Goal: Find contact information: Find contact information

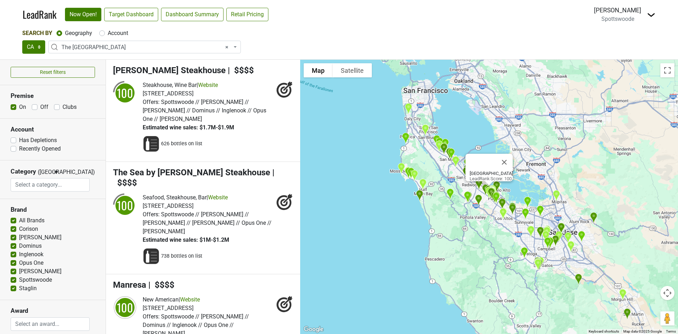
select select "1181"
select select
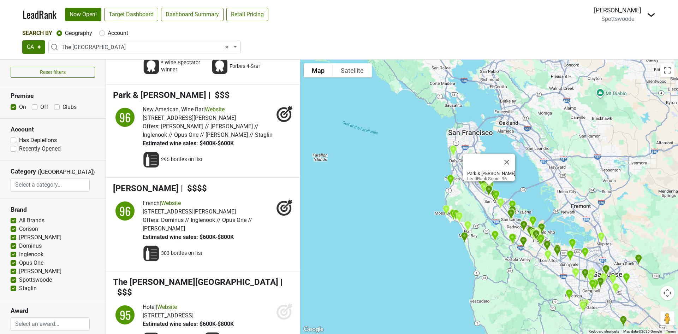
scroll to position [2366, 0]
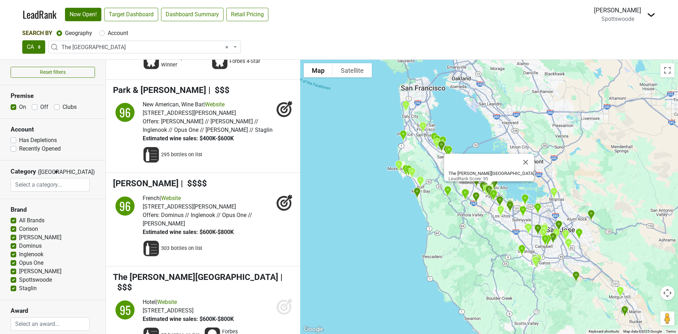
click at [19, 219] on label "All Brands" at bounding box center [31, 220] width 25 height 8
click at [12, 219] on input "All Brands" at bounding box center [14, 219] width 6 height 7
checkbox input "false"
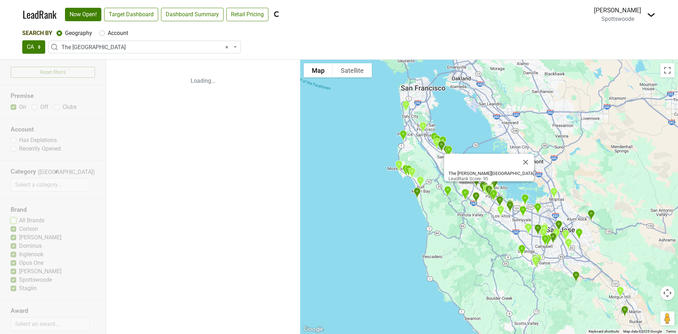
scroll to position [0, 0]
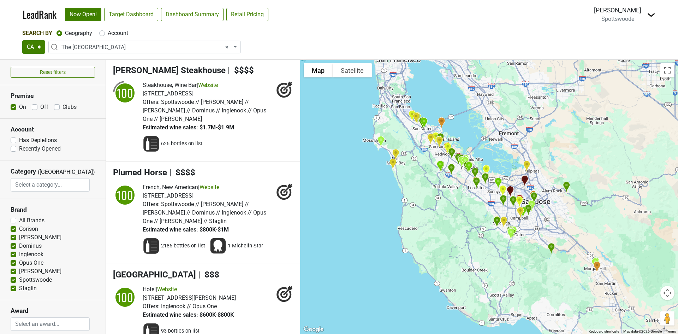
click at [19, 230] on label "Corison" at bounding box center [28, 229] width 19 height 8
click at [13, 230] on input "Corison" at bounding box center [14, 228] width 6 height 7
checkbox input "false"
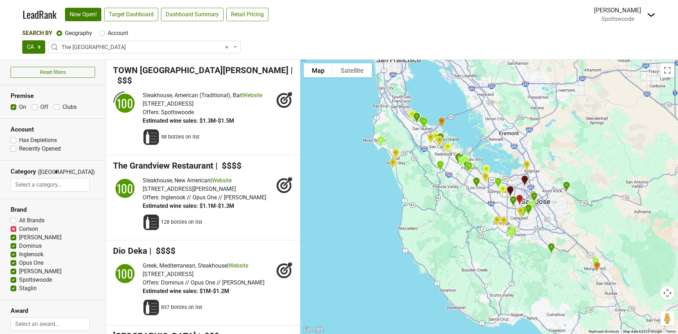
click at [19, 236] on label "[PERSON_NAME]" at bounding box center [40, 237] width 42 height 8
click at [13, 236] on input "[PERSON_NAME]" at bounding box center [14, 236] width 6 height 7
checkbox input "false"
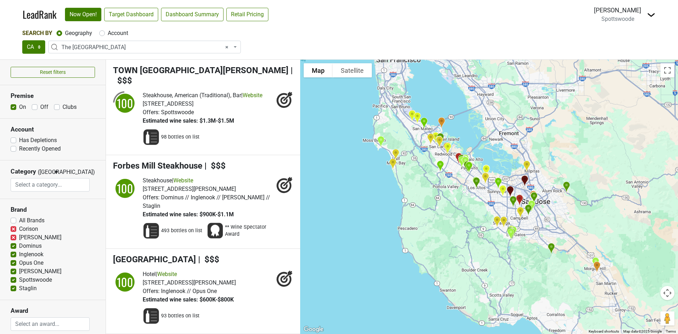
click at [19, 247] on label "Dominus" at bounding box center [30, 246] width 23 height 8
click at [13, 247] on input "Dominus" at bounding box center [14, 245] width 6 height 7
checkbox input "false"
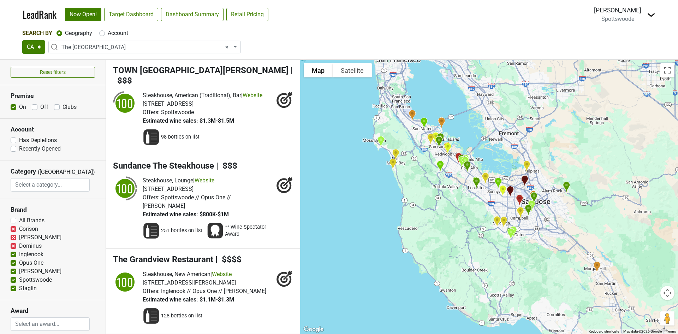
click at [19, 255] on label "Inglenook" at bounding box center [31, 254] width 24 height 8
click at [13, 255] on input "Inglenook" at bounding box center [14, 253] width 6 height 7
checkbox input "false"
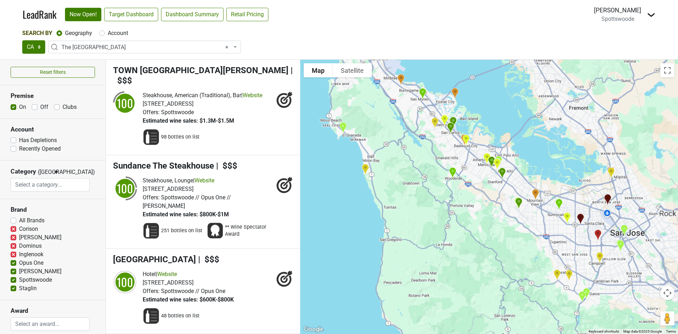
click at [19, 264] on label "Opus One" at bounding box center [31, 263] width 24 height 8
click at [13, 264] on input "Opus One" at bounding box center [14, 262] width 6 height 7
checkbox input "false"
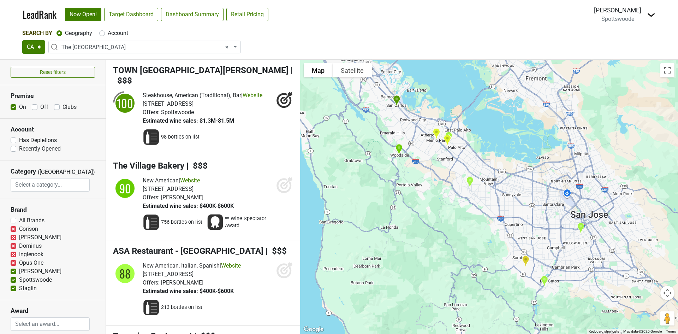
click at [19, 270] on label "[PERSON_NAME]" at bounding box center [40, 271] width 42 height 8
click at [13, 270] on input "[PERSON_NAME]" at bounding box center [14, 270] width 6 height 7
checkbox input "false"
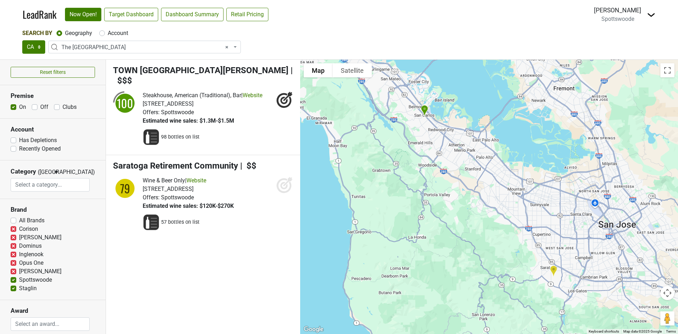
click at [19, 288] on label "Staglin" at bounding box center [28, 288] width 18 height 8
click at [13, 288] on input "Staglin" at bounding box center [14, 287] width 6 height 7
checkbox input "false"
click at [19, 221] on label "All Brands" at bounding box center [31, 220] width 25 height 8
click at [14, 221] on input "All Brands" at bounding box center [14, 219] width 6 height 7
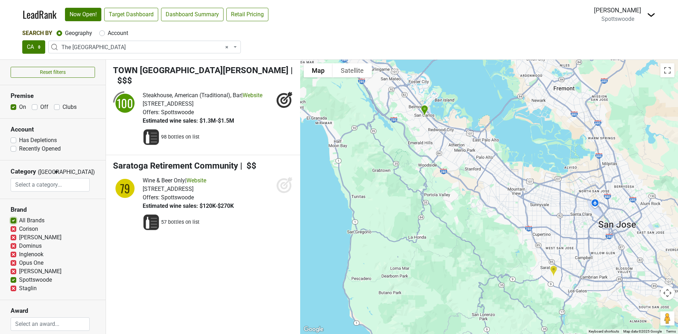
checkbox input "true"
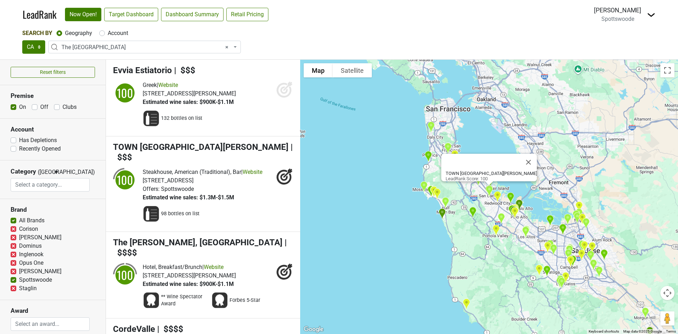
click at [19, 229] on label "Corison" at bounding box center [28, 229] width 19 height 8
click at [14, 229] on input "Corison" at bounding box center [14, 228] width 6 height 7
checkbox input "false"
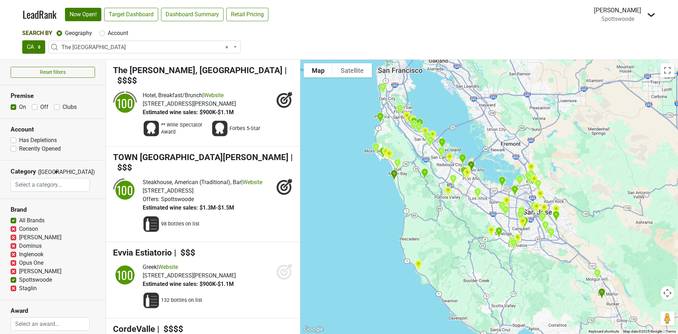
click at [19, 237] on label "[PERSON_NAME]" at bounding box center [40, 237] width 42 height 8
click at [14, 237] on input "[PERSON_NAME]" at bounding box center [14, 236] width 6 height 7
checkbox input "false"
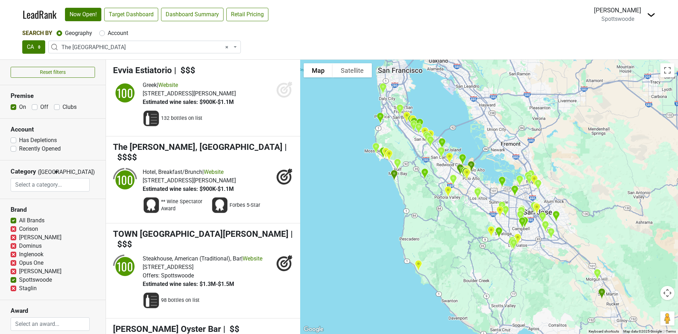
click at [19, 246] on label "Dominus" at bounding box center [30, 246] width 23 height 8
click at [14, 246] on input "Dominus" at bounding box center [14, 245] width 6 height 7
checkbox input "false"
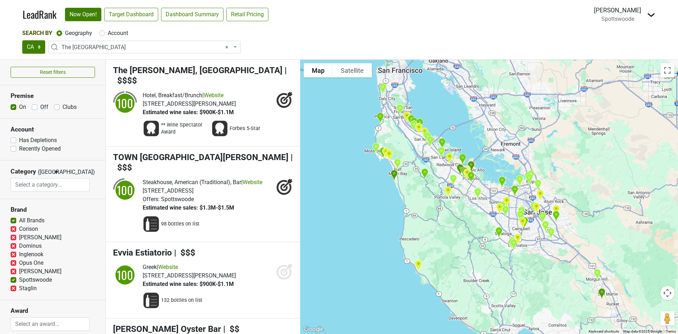
click at [19, 255] on label "Inglenook" at bounding box center [31, 254] width 24 height 8
click at [13, 255] on input "Inglenook" at bounding box center [14, 253] width 6 height 7
checkbox input "false"
click at [19, 263] on label "Opus One" at bounding box center [31, 263] width 24 height 8
click at [13, 263] on input "Opus One" at bounding box center [14, 262] width 6 height 7
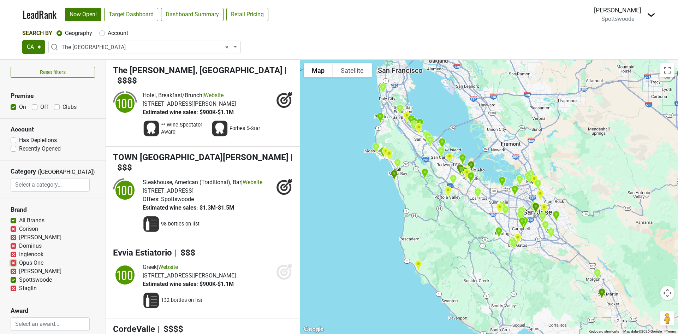
checkbox input "false"
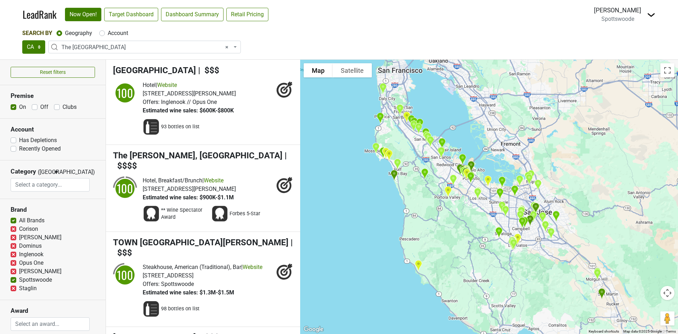
click at [19, 271] on label "[PERSON_NAME]" at bounding box center [40, 271] width 42 height 8
click at [13, 271] on input "[PERSON_NAME]" at bounding box center [14, 270] width 6 height 7
checkbox input "false"
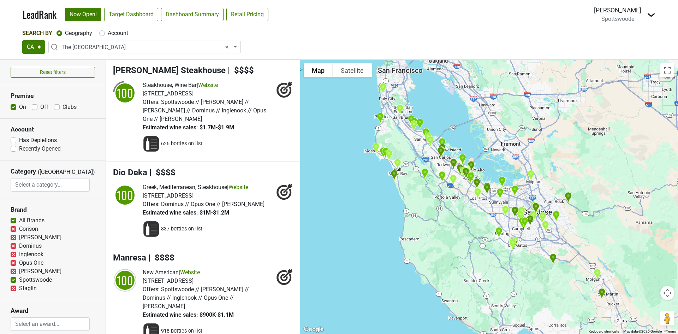
click at [19, 287] on label "Staglin" at bounding box center [28, 288] width 18 height 8
click at [14, 287] on input "Staglin" at bounding box center [14, 287] width 6 height 7
checkbox input "false"
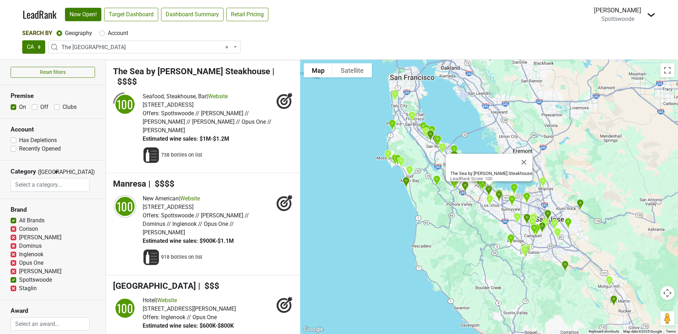
scroll to position [106, 0]
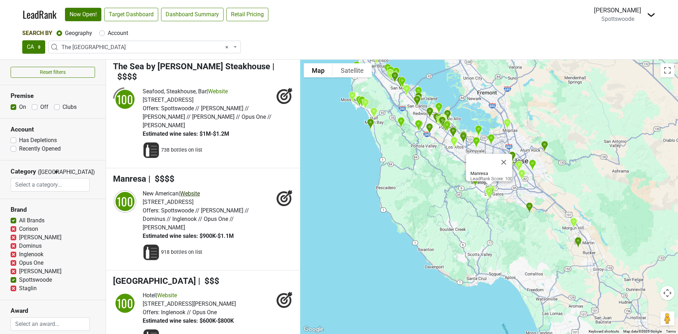
click at [197, 190] on link "Website" at bounding box center [190, 193] width 20 height 7
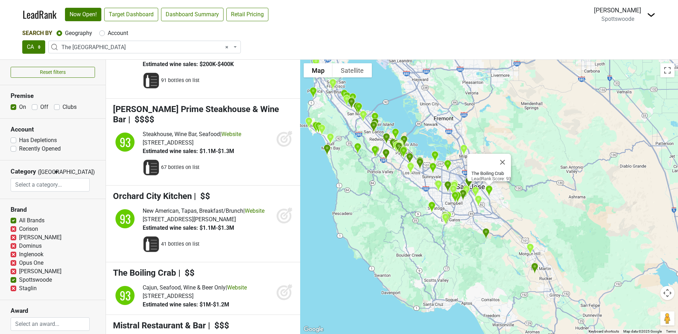
scroll to position [3391, 0]
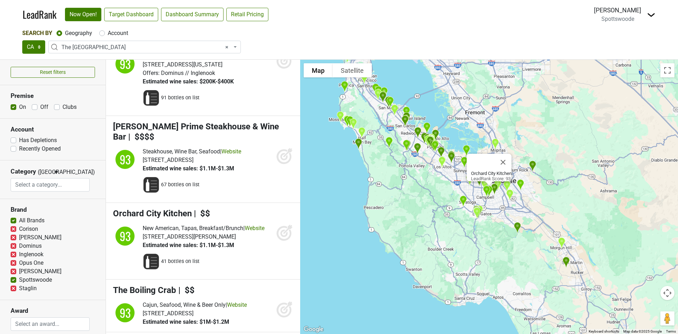
click at [253, 232] on div "[STREET_ADDRESS][PERSON_NAME]" at bounding box center [204, 236] width 122 height 8
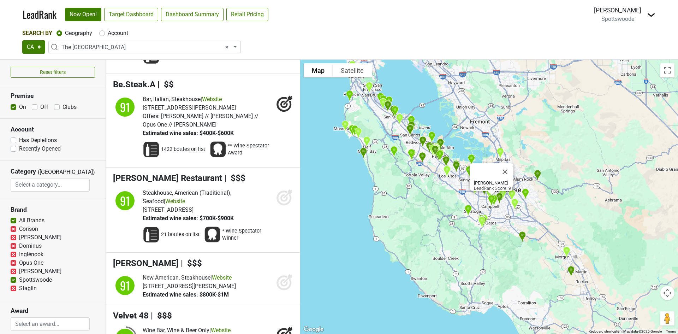
scroll to position [4415, 0]
